Goal: Task Accomplishment & Management: Use online tool/utility

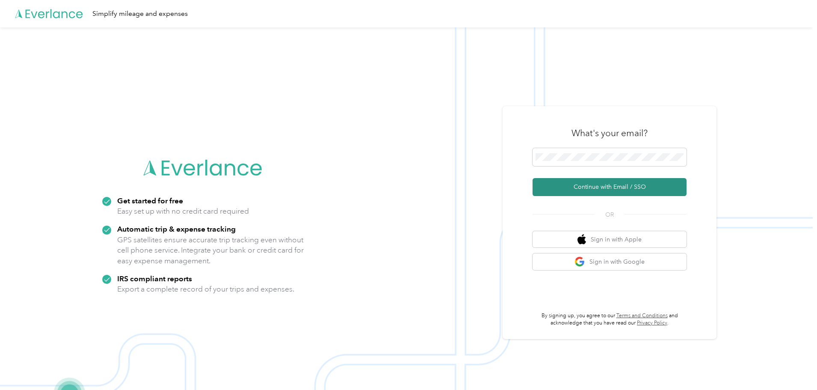
click at [603, 191] on button "Continue with Email / SSO" at bounding box center [609, 187] width 154 height 18
click at [577, 185] on button "Continue with Email / SSO" at bounding box center [609, 187] width 154 height 18
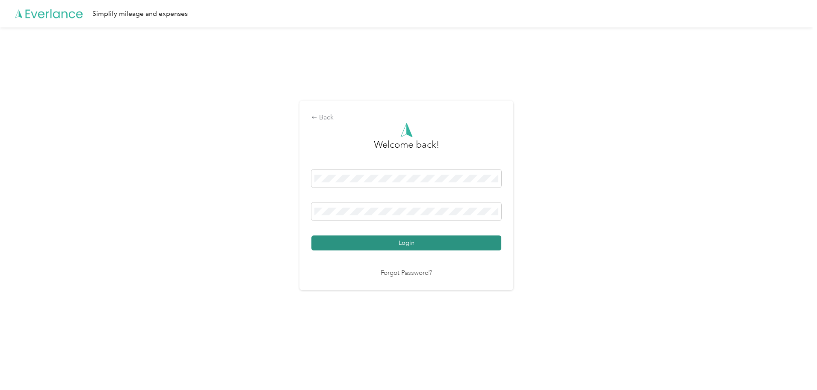
click at [393, 241] on button "Login" at bounding box center [406, 242] width 190 height 15
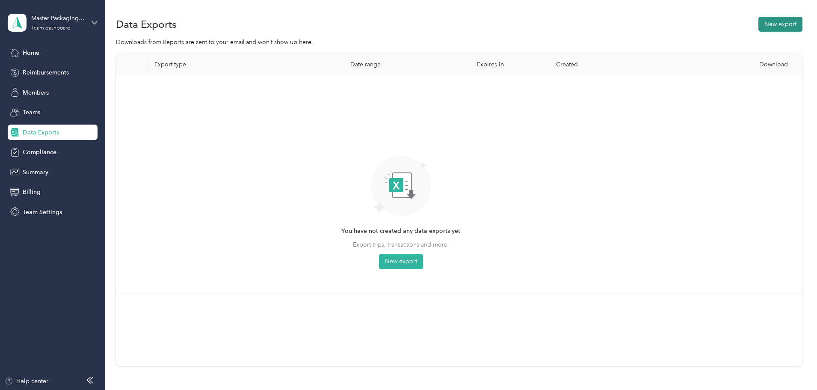
click at [758, 21] on button "New export" at bounding box center [780, 24] width 44 height 15
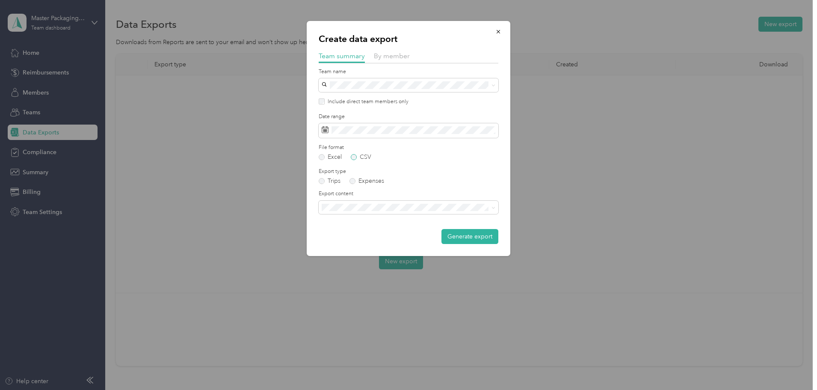
click at [352, 157] on label "CSV" at bounding box center [361, 157] width 21 height 6
click at [353, 182] on label "Expenses" at bounding box center [366, 181] width 35 height 6
click at [492, 208] on icon at bounding box center [493, 208] width 4 height 4
click at [364, 237] on span "Summary and full expenses list" at bounding box center [366, 236] width 83 height 7
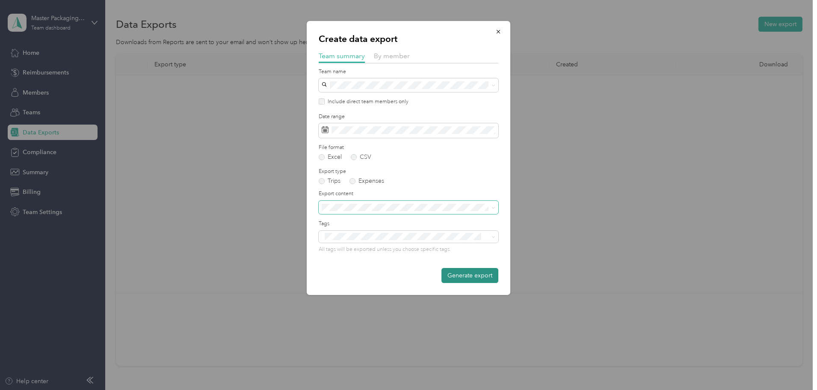
click at [464, 273] on button "Generate export" at bounding box center [469, 275] width 57 height 15
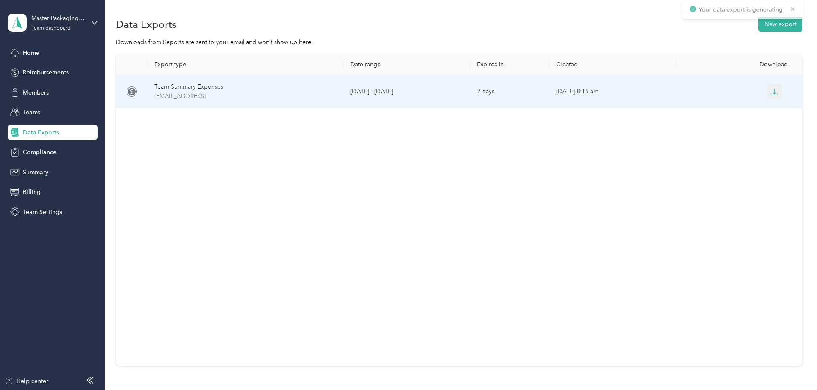
click at [767, 97] on button "button" at bounding box center [774, 91] width 15 height 15
